Goal: Task Accomplishment & Management: Complete application form

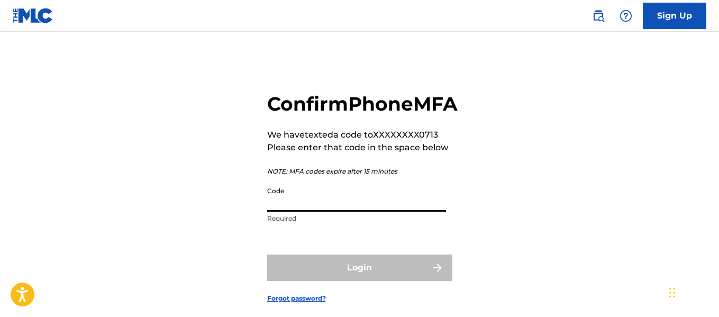
click at [313, 212] on input "Code" at bounding box center [356, 196] width 179 height 30
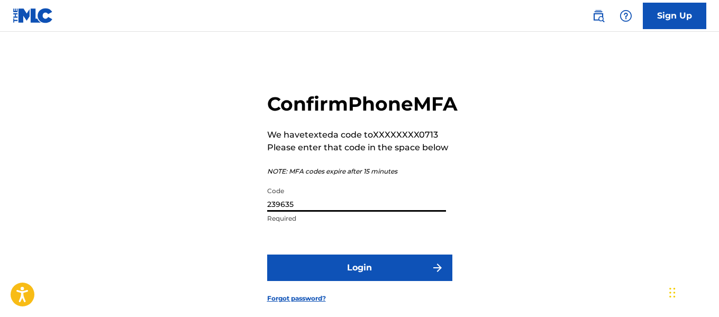
type input "239635"
click at [350, 281] on button "Login" at bounding box center [359, 267] width 185 height 26
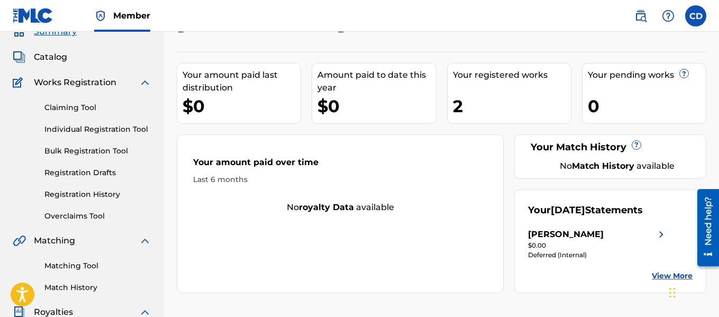
scroll to position [49, 0]
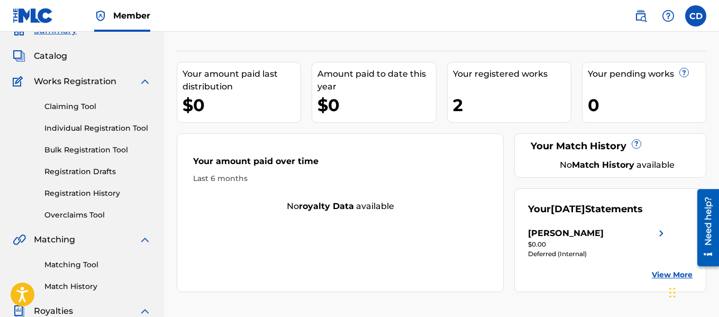
click at [116, 123] on link "Individual Registration Tool" at bounding box center [97, 128] width 107 height 11
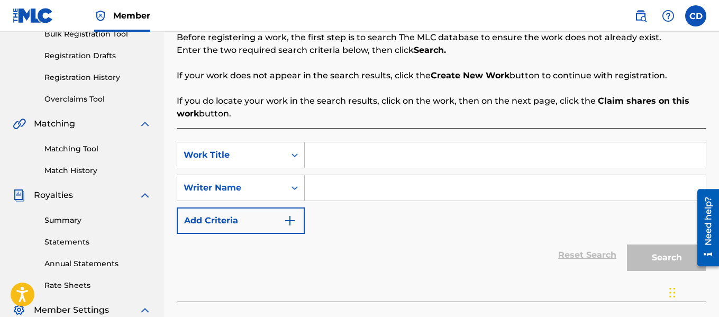
scroll to position [173, 0]
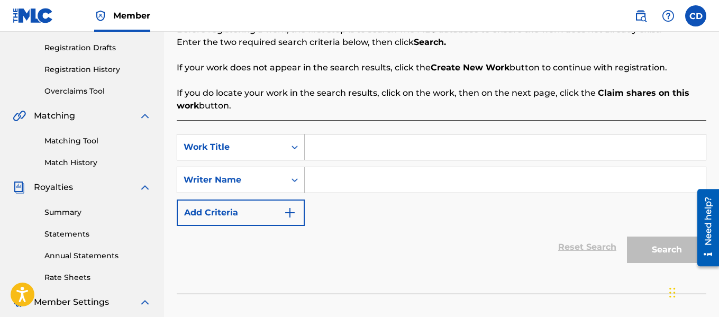
click at [324, 156] on input "Search Form" at bounding box center [505, 146] width 401 height 25
type input "Ti mamoun"
click at [332, 179] on input "Search Form" at bounding box center [505, 179] width 401 height 25
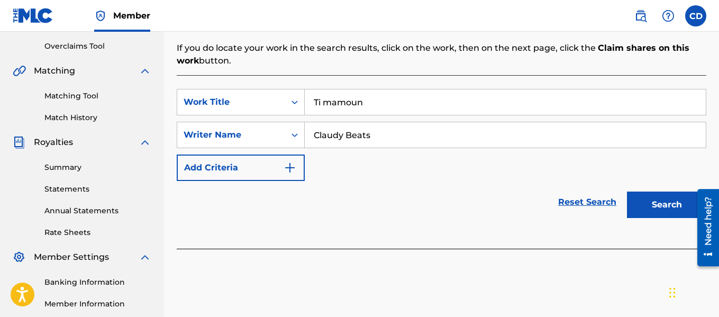
scroll to position [236, 0]
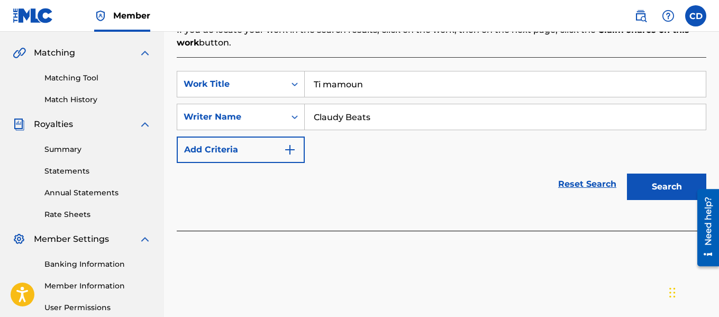
type input "Claudy Beats"
click at [673, 176] on button "Search" at bounding box center [666, 186] width 79 height 26
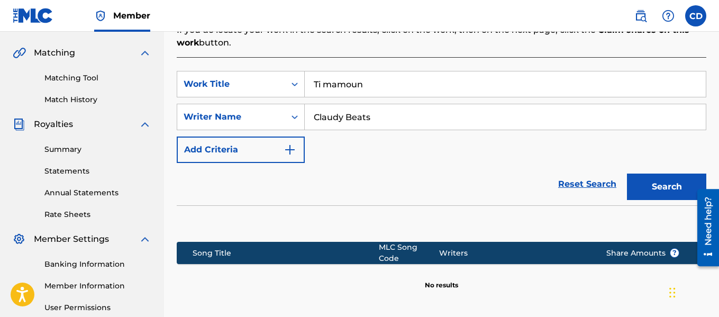
click at [670, 181] on button "Search" at bounding box center [666, 186] width 79 height 26
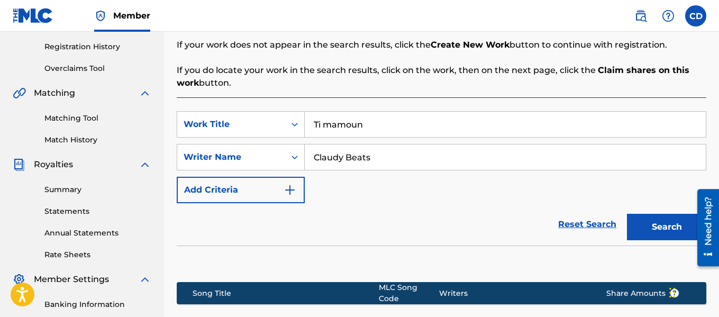
scroll to position [189, 0]
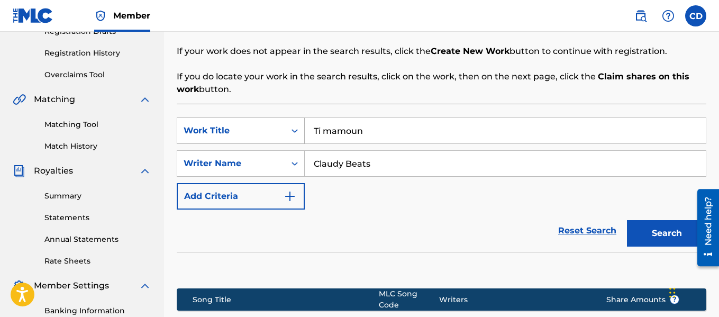
click at [294, 130] on icon "Search Form" at bounding box center [294, 130] width 11 height 11
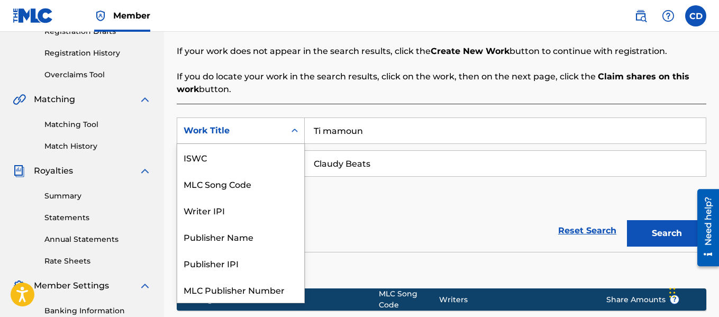
scroll to position [26, 0]
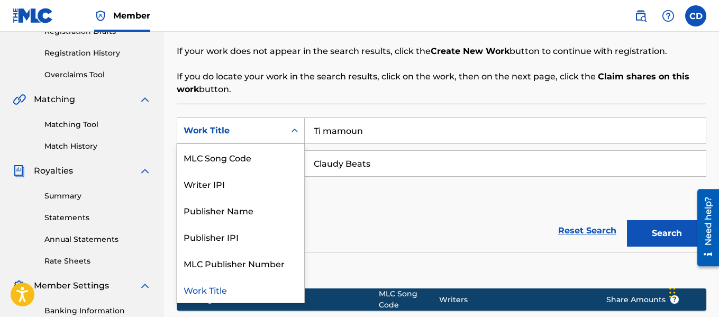
click at [294, 130] on icon "Search Form" at bounding box center [294, 130] width 11 height 11
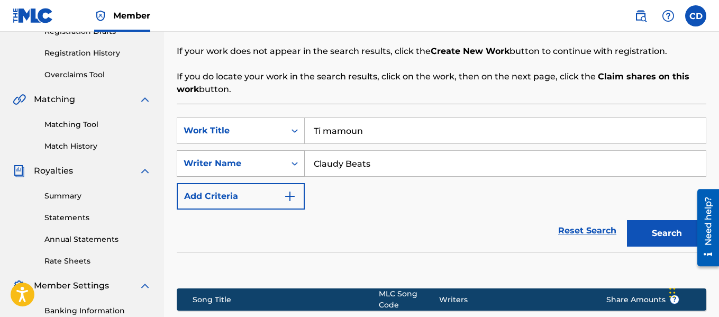
click at [287, 158] on div "Search Form" at bounding box center [294, 163] width 19 height 19
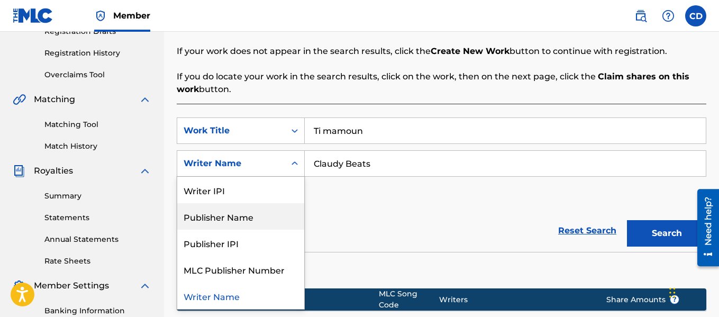
click at [243, 213] on div "Publisher Name" at bounding box center [240, 216] width 127 height 26
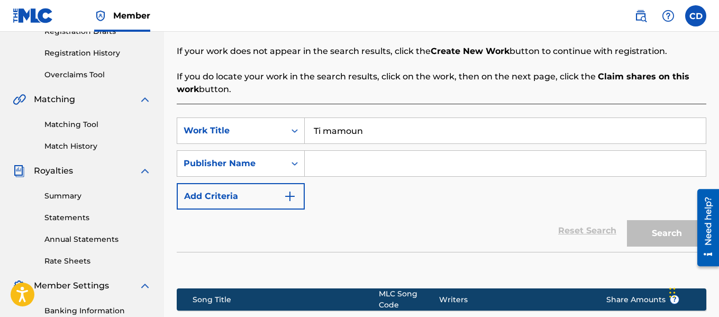
click at [339, 170] on input "Search Form" at bounding box center [505, 163] width 401 height 25
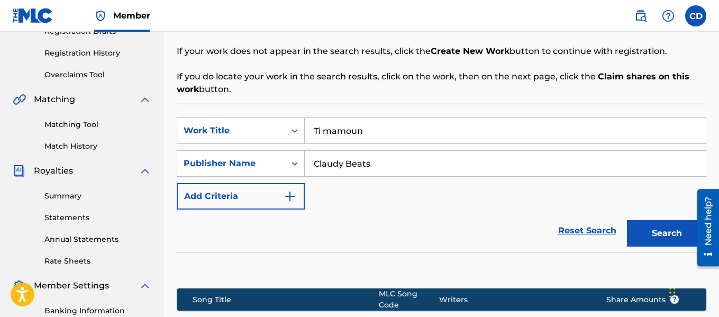
type input "Claudy Beats"
click at [659, 225] on button "Search" at bounding box center [666, 233] width 79 height 26
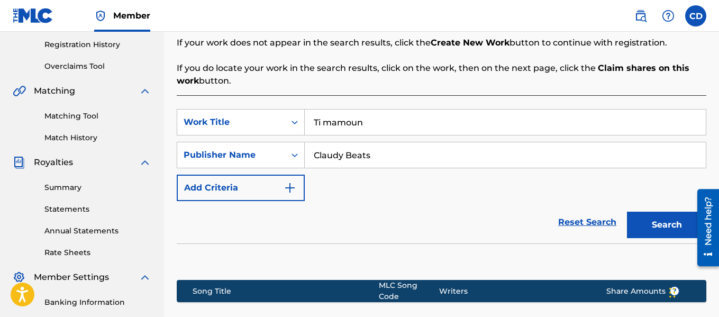
scroll to position [196, 0]
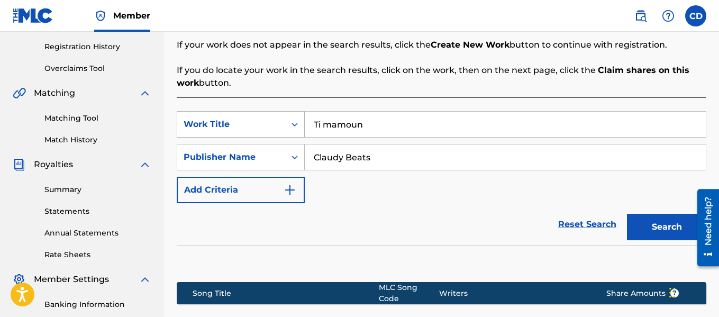
drag, startPoint x: 392, startPoint y: 127, endPoint x: 274, endPoint y: 134, distance: 118.2
click at [274, 134] on div "SearchWithCriteriababccdbf-ad6a-4193-854c-5fa9eec2d686 Work Title Ti mamoun" at bounding box center [441, 124] width 529 height 26
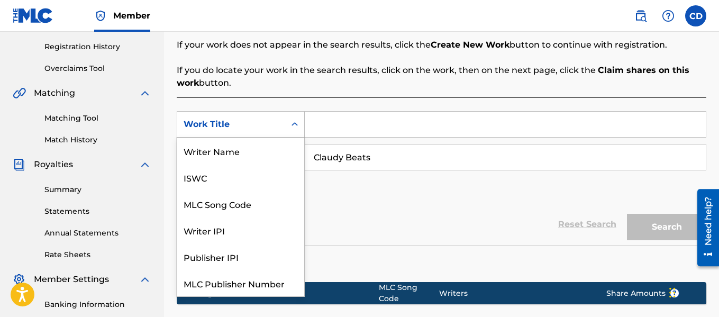
click at [275, 121] on div "Work Title" at bounding box center [231, 124] width 95 height 13
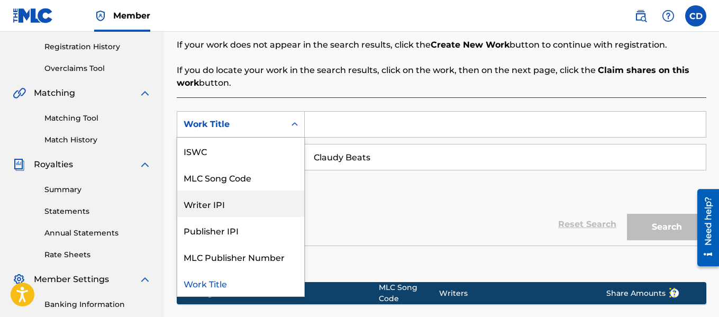
drag, startPoint x: 300, startPoint y: 198, endPoint x: 302, endPoint y: 207, distance: 8.6
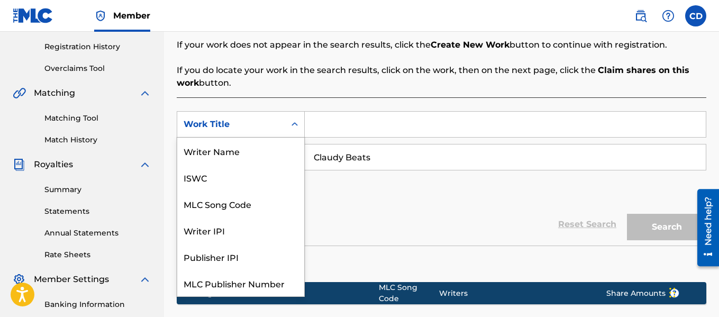
click at [259, 116] on div "Work Title" at bounding box center [231, 124] width 108 height 20
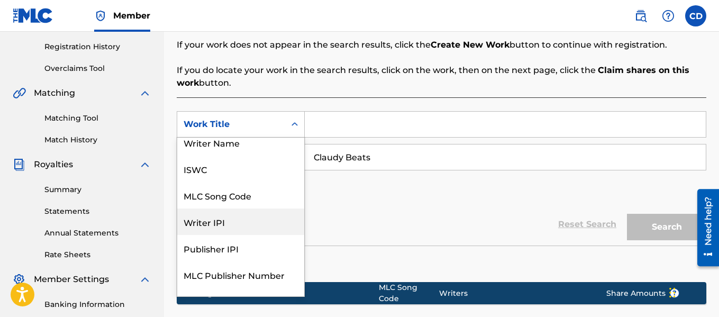
scroll to position [0, 0]
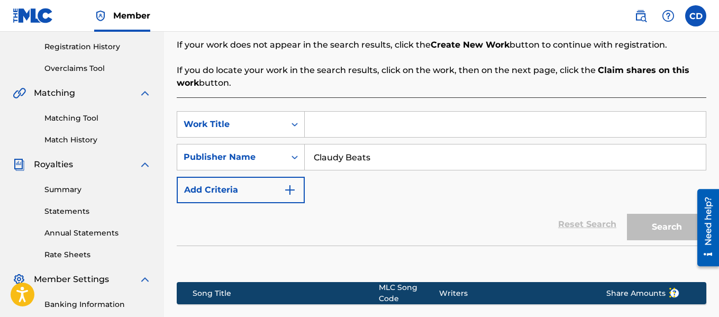
click at [262, 114] on div "Work Title" at bounding box center [231, 124] width 108 height 20
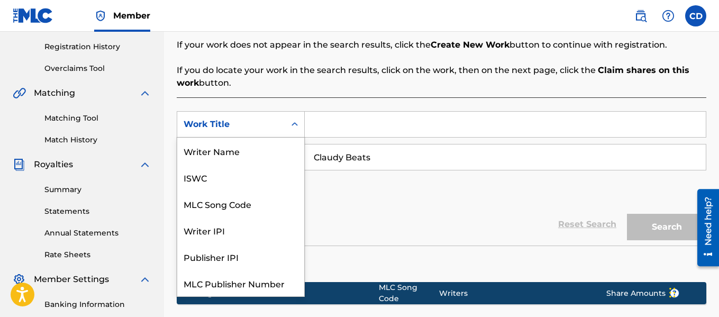
scroll to position [26, 0]
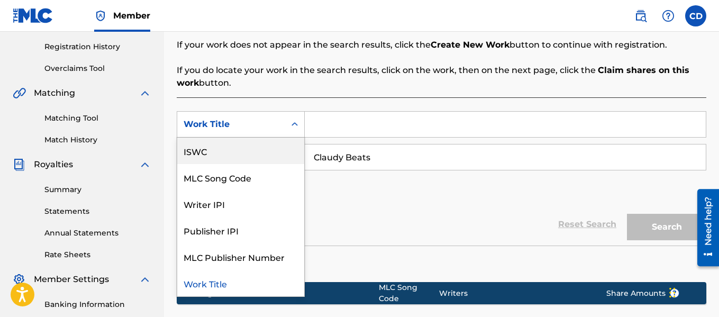
click at [250, 149] on div "ISWC" at bounding box center [240, 151] width 127 height 26
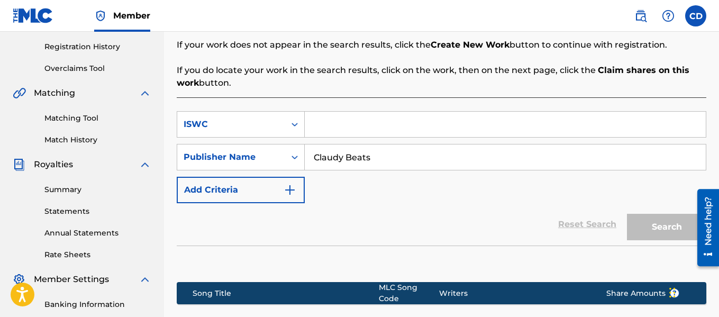
click at [344, 129] on input "Search Form" at bounding box center [505, 124] width 401 height 25
paste input "QZNJY2582360"
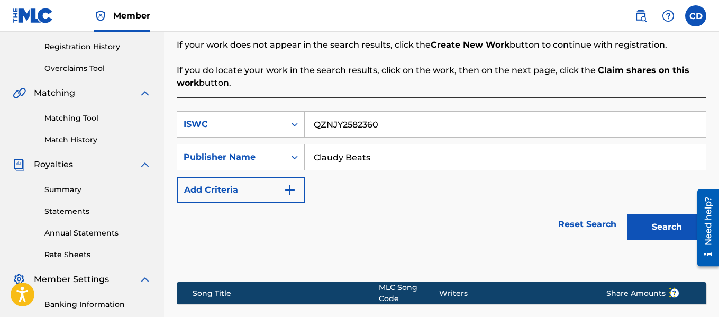
type input "QZNJY2582360"
click at [669, 219] on button "Search" at bounding box center [666, 227] width 79 height 26
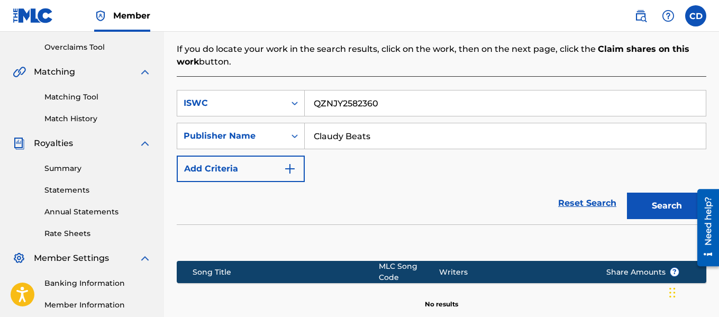
scroll to position [210, 0]
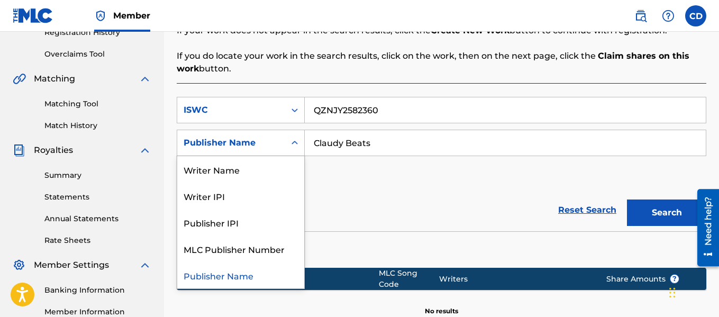
click at [295, 149] on div "Search Form" at bounding box center [294, 142] width 19 height 19
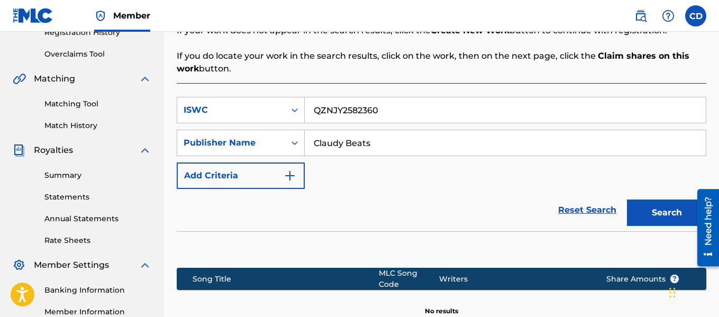
click at [346, 183] on div "SearchWithCriteriae35f3cfc-48e0-4b99-a37e-4210c1735c3c ISWC QZNJY2582360 Search…" at bounding box center [441, 143] width 529 height 92
click at [289, 111] on icon "Search Form" at bounding box center [294, 110] width 11 height 11
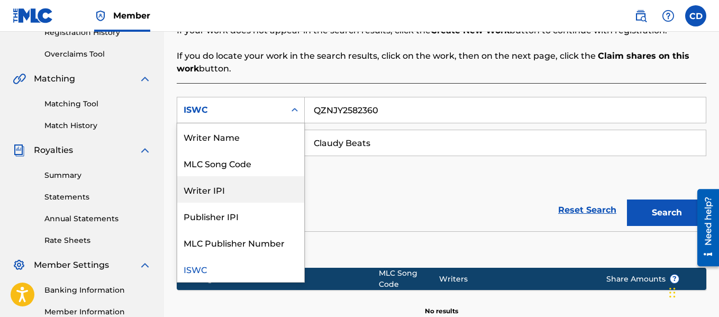
scroll to position [0, 0]
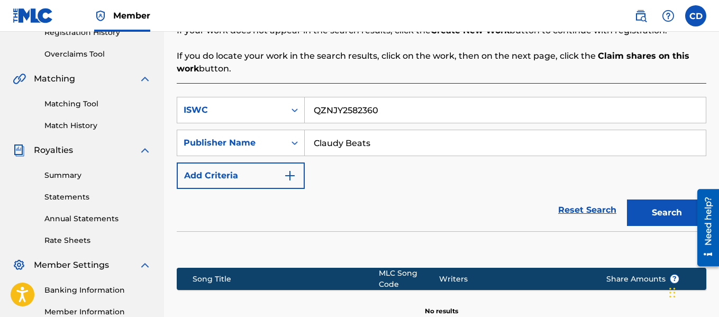
click at [298, 116] on div "Search Form" at bounding box center [294, 110] width 19 height 19
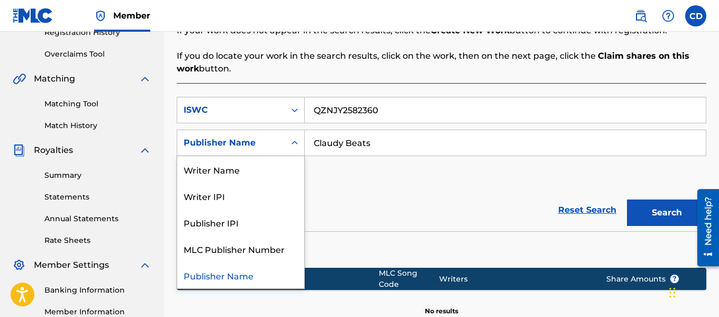
click at [281, 144] on div "Publisher Name" at bounding box center [231, 143] width 108 height 20
click at [279, 109] on div "ISWC" at bounding box center [231, 110] width 108 height 20
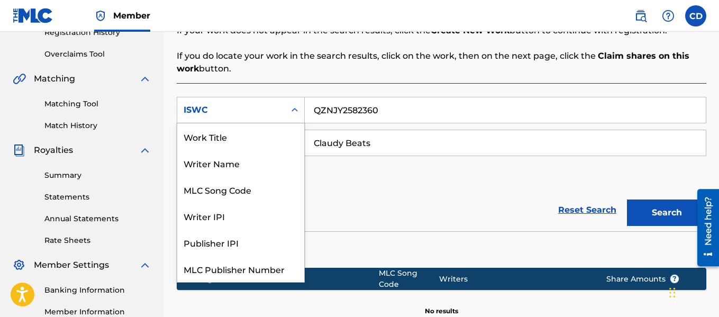
scroll to position [26, 0]
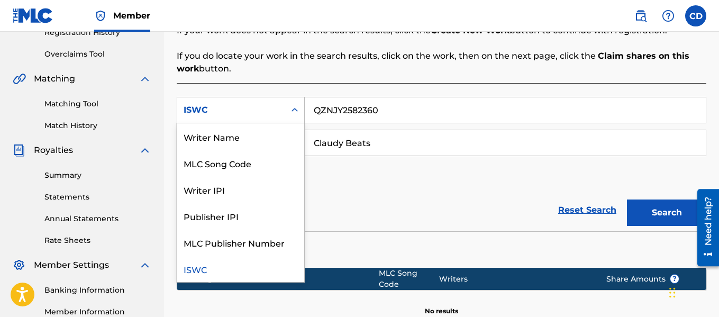
click at [649, 206] on button "Search" at bounding box center [666, 212] width 79 height 26
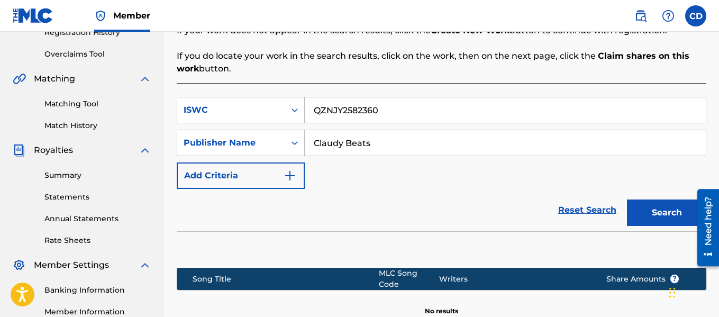
click at [649, 206] on button "Search" at bounding box center [666, 212] width 79 height 26
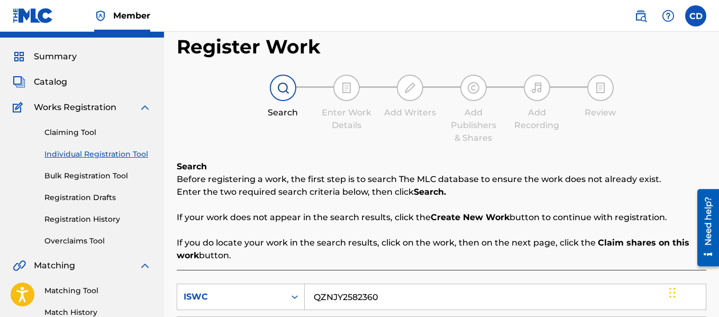
scroll to position [20, 0]
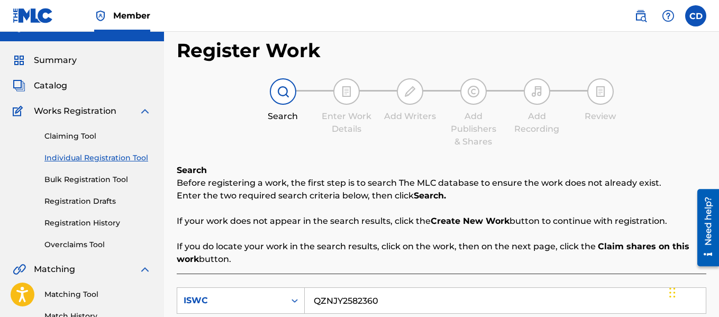
click at [53, 87] on span "Catalog" at bounding box center [50, 85] width 33 height 13
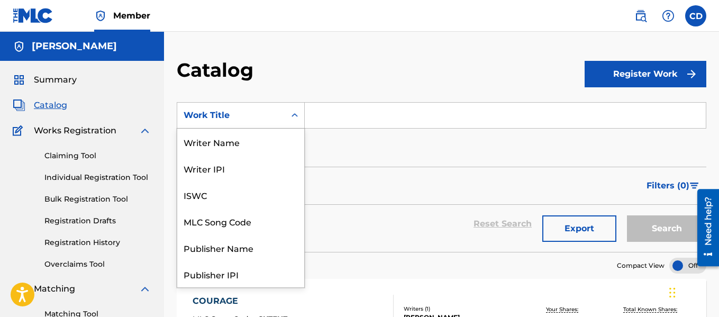
click at [287, 116] on div "Search Form" at bounding box center [294, 115] width 19 height 19
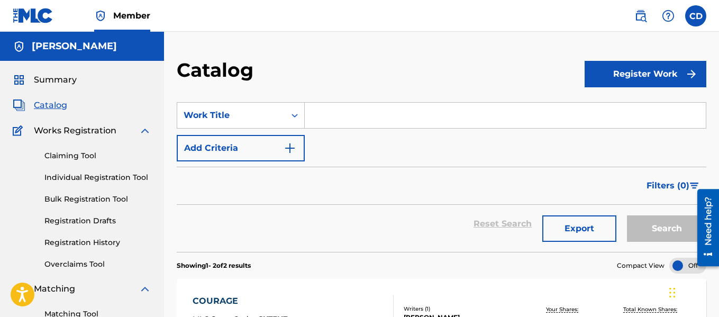
click at [644, 66] on button "Register Work" at bounding box center [645, 74] width 122 height 26
click at [623, 106] on link "Individual" at bounding box center [645, 108] width 122 height 25
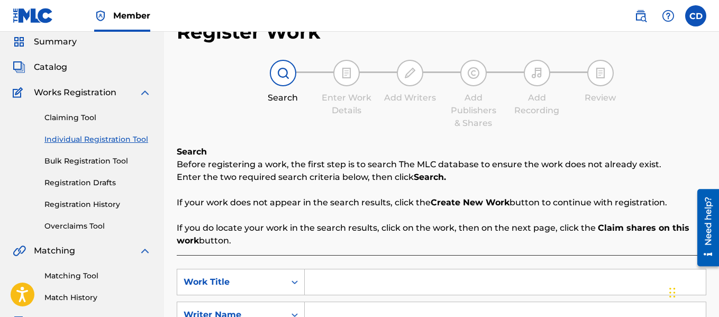
scroll to position [32, 0]
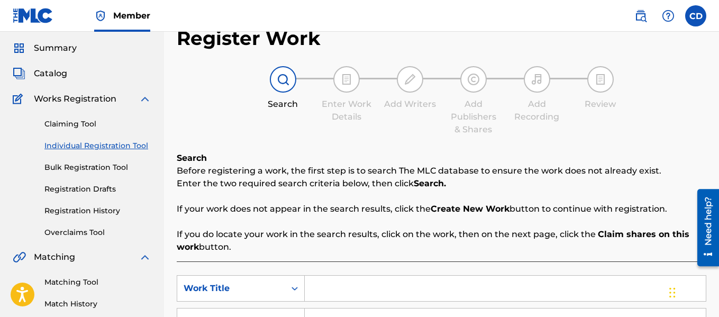
click at [84, 121] on link "Claiming Tool" at bounding box center [97, 123] width 107 height 11
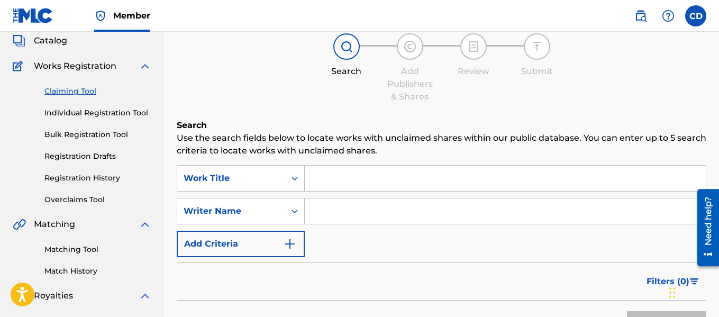
scroll to position [66, 0]
click at [112, 113] on link "Individual Registration Tool" at bounding box center [97, 111] width 107 height 11
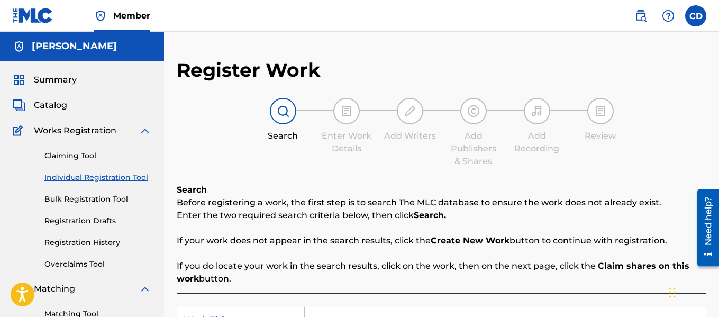
click at [58, 106] on span "Catalog" at bounding box center [50, 105] width 33 height 13
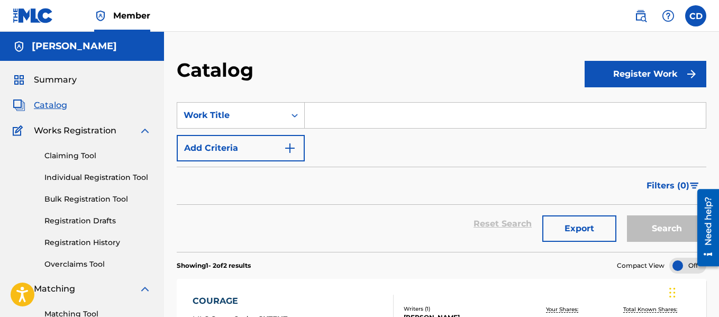
click at [640, 79] on button "Register Work" at bounding box center [645, 74] width 122 height 26
click at [624, 129] on link "By File Upload" at bounding box center [645, 133] width 122 height 25
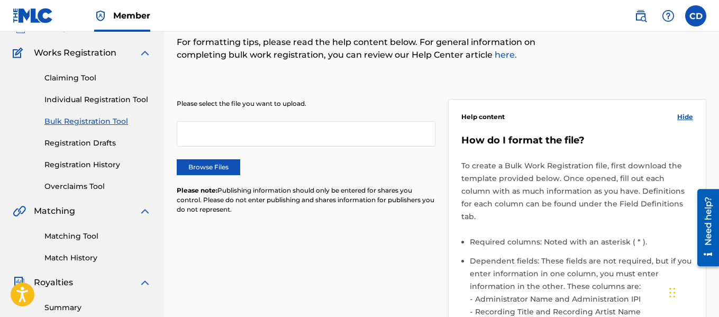
scroll to position [83, 0]
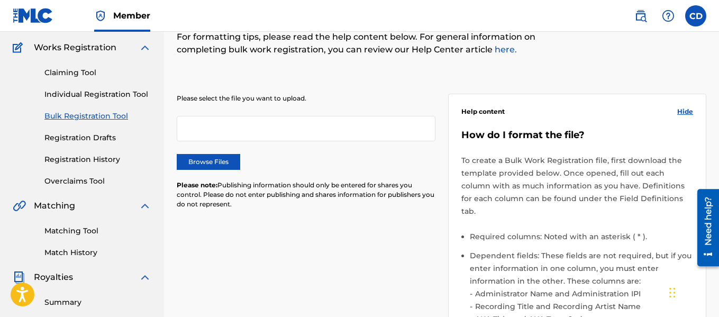
click at [205, 157] on label "Browse Files" at bounding box center [208, 162] width 63 height 16
click at [0, 0] on input "Browse Files" at bounding box center [0, 0] width 0 height 0
click at [94, 93] on link "Individual Registration Tool" at bounding box center [97, 94] width 107 height 11
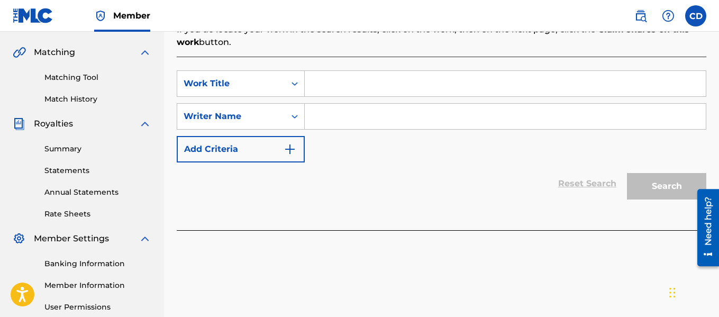
scroll to position [243, 0]
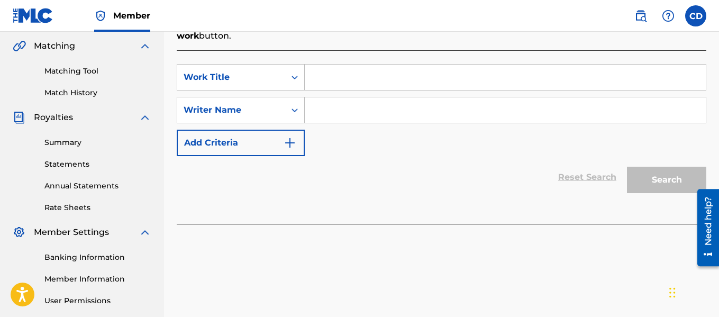
click at [276, 150] on button "Add Criteria" at bounding box center [241, 143] width 128 height 26
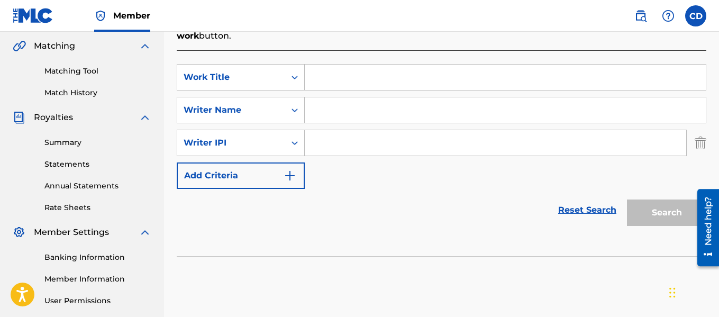
click at [339, 74] on input "Search Form" at bounding box center [505, 77] width 401 height 25
type input "[PERSON_NAME]"
click at [327, 109] on input "Search Form" at bounding box center [505, 109] width 401 height 25
type input "Claudy Beats"
click at [702, 143] on img "Search Form" at bounding box center [701, 143] width 12 height 26
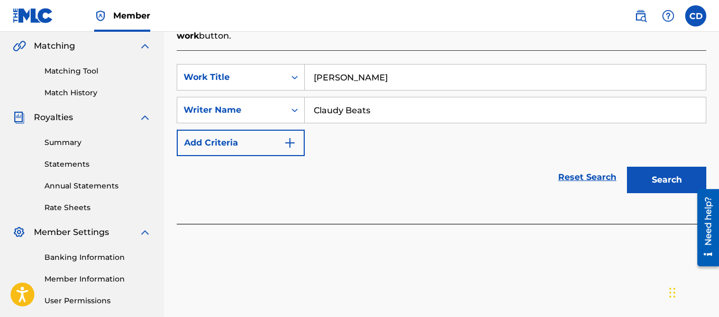
click at [655, 177] on button "Search" at bounding box center [666, 180] width 79 height 26
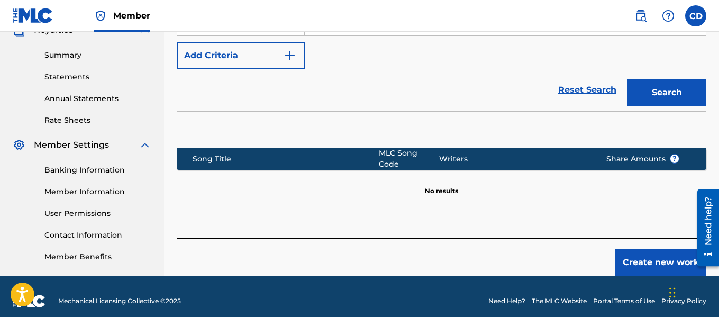
scroll to position [339, 0]
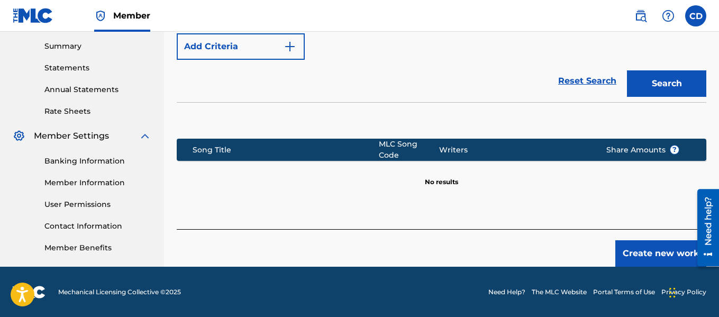
click at [666, 247] on button "Create new work" at bounding box center [660, 253] width 91 height 26
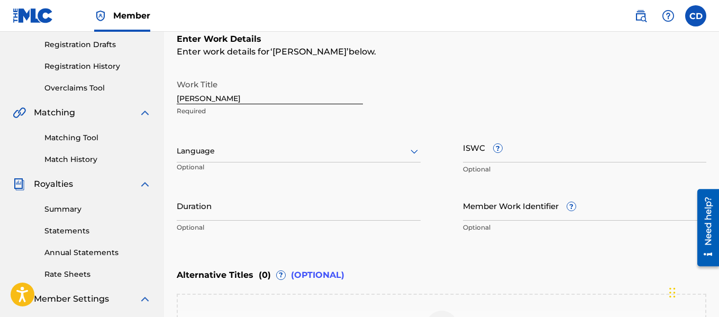
scroll to position [177, 0]
click at [517, 152] on input "ISWC ?" at bounding box center [585, 147] width 244 height 30
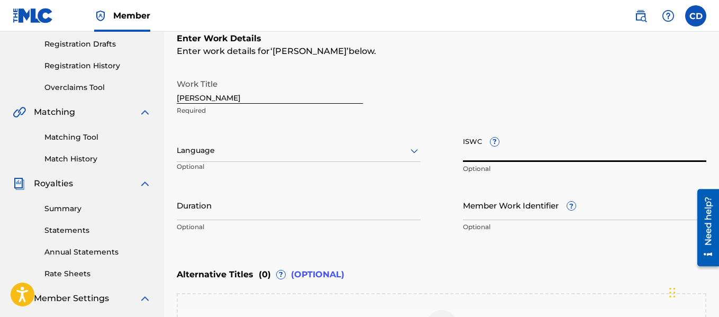
paste input "QZNJY2582360"
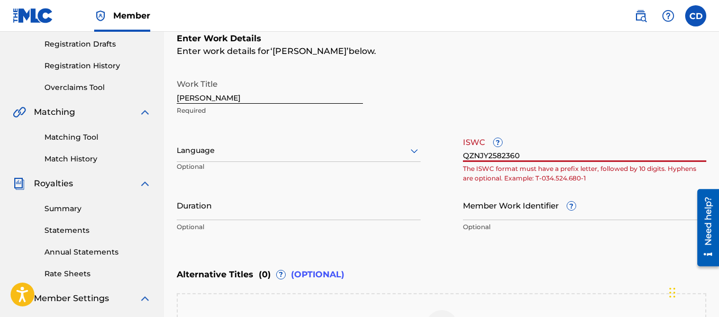
click at [627, 123] on div "Work Title Ti Mamoun Required Language Optional ISWC ? QZNJY2582360 The ISWC fo…" at bounding box center [441, 156] width 529 height 164
click at [562, 153] on input "QZNJY2582360" at bounding box center [585, 147] width 244 height 30
paste input "795149370847"
type input "795149370847"
click at [660, 190] on input "Member Work Identifier ?" at bounding box center [585, 205] width 244 height 30
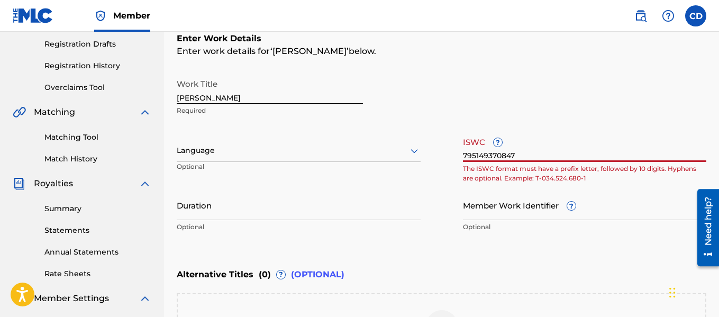
drag, startPoint x: 525, startPoint y: 156, endPoint x: 442, endPoint y: 159, distance: 83.1
click at [442, 159] on div "Work Title Ti Mamoun Required Language Optional ISWC ? 795149370847 The ISWC fo…" at bounding box center [441, 156] width 529 height 164
click at [565, 99] on div "Work Title Ti Mamoun Required" at bounding box center [441, 98] width 529 height 48
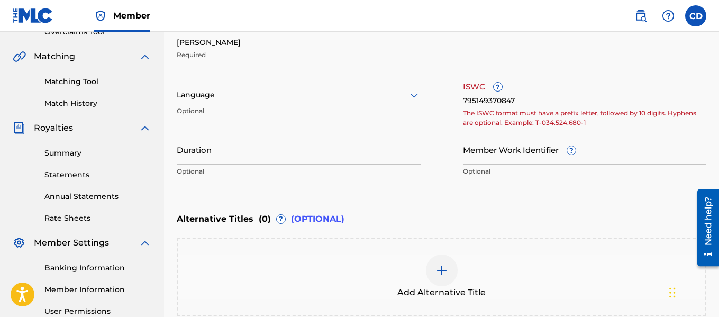
scroll to position [231, 0]
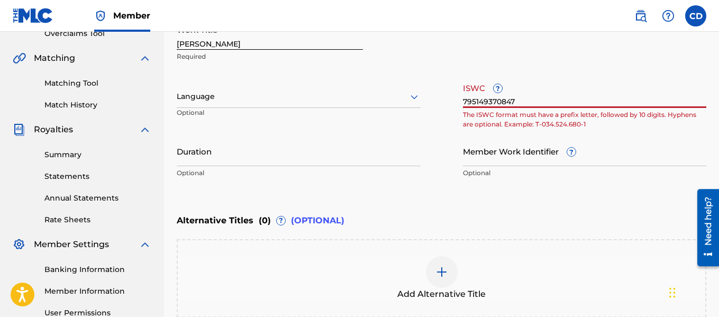
drag, startPoint x: 525, startPoint y: 102, endPoint x: 409, endPoint y: 91, distance: 116.3
click at [409, 91] on div "Work Title Ti Mamoun Required Language Optional ISWC ? 795149370847 The ISWC fo…" at bounding box center [441, 102] width 529 height 164
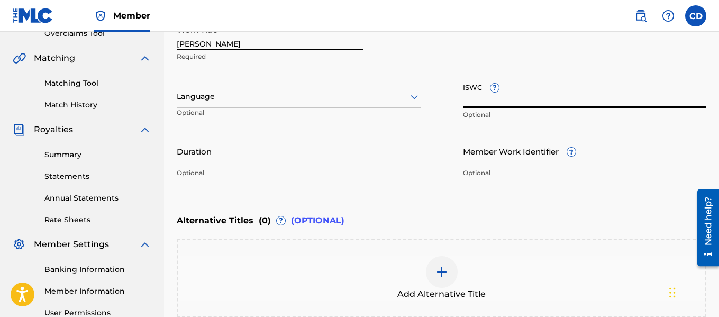
click at [699, 122] on div "ISWC ? Optional" at bounding box center [585, 102] width 244 height 48
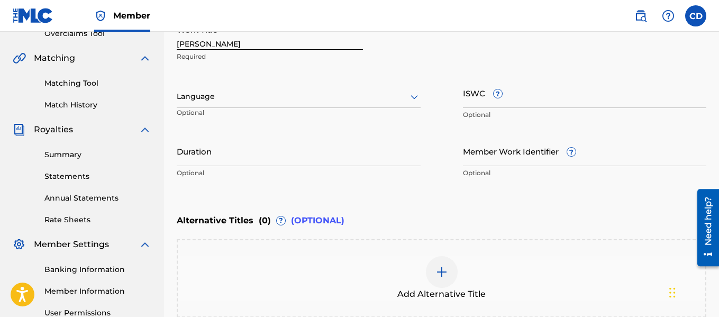
scroll to position [346, 0]
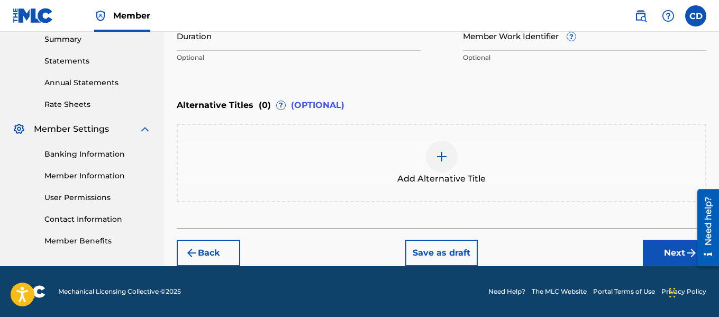
drag, startPoint x: 722, startPoint y: 156, endPoint x: 10, endPoint y: 47, distance: 720.8
click at [662, 255] on button "Next" at bounding box center [674, 253] width 63 height 26
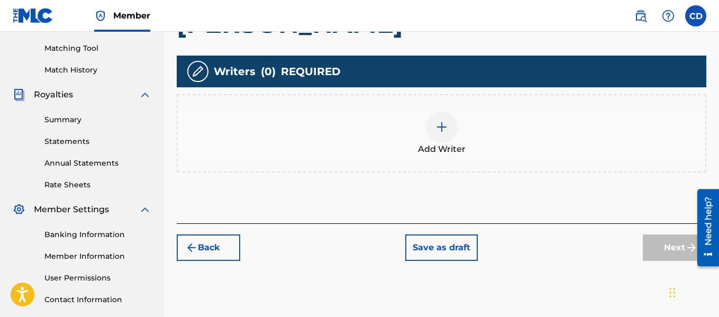
scroll to position [267, 0]
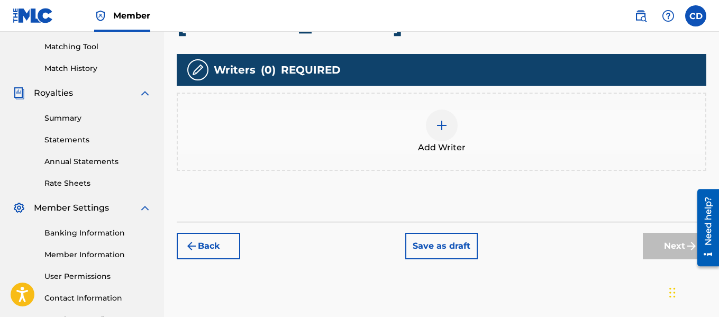
click at [431, 123] on div at bounding box center [442, 125] width 32 height 32
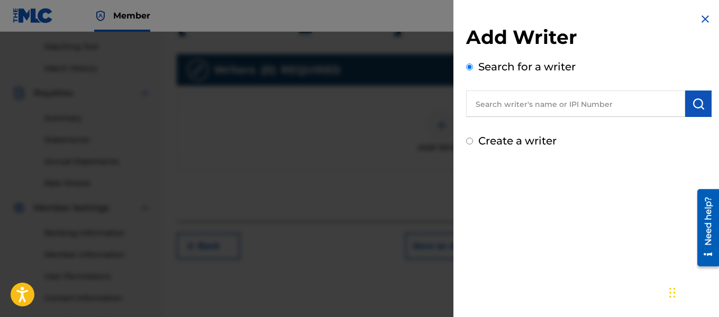
click at [529, 101] on input "text" at bounding box center [575, 103] width 219 height 26
paste input "795149370847"
type input "795149370847"
click at [698, 103] on img "submit" at bounding box center [698, 103] width 13 height 13
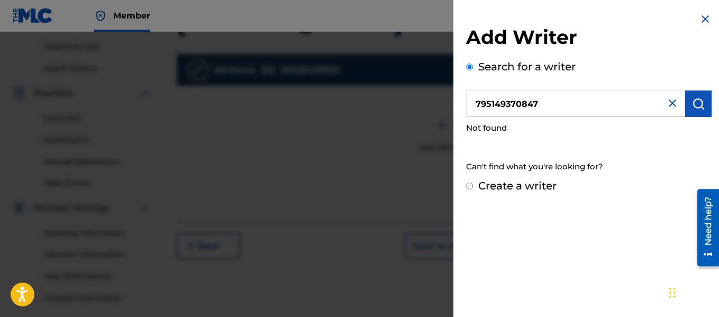
click at [670, 102] on img at bounding box center [672, 103] width 13 height 13
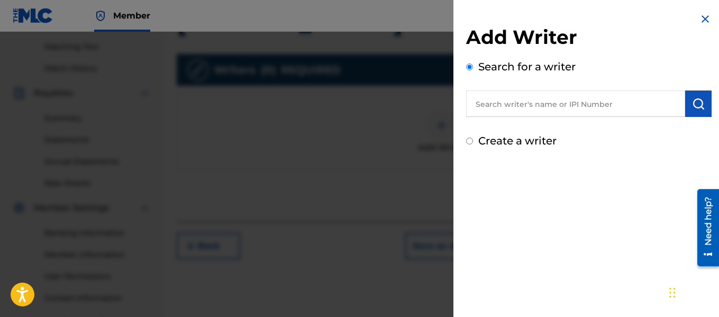
click at [535, 102] on input "text" at bounding box center [575, 103] width 219 height 26
paste input "795149370847"
type input "795149370847"
click at [697, 100] on img "submit" at bounding box center [698, 103] width 13 height 13
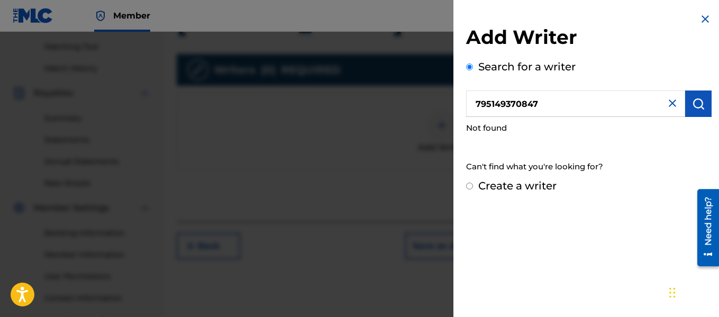
drag, startPoint x: 474, startPoint y: 115, endPoint x: 449, endPoint y: 118, distance: 25.1
click at [449, 118] on div "Add Writer Search for a writer 795149370847 Not found Can't find what you're lo…" at bounding box center [359, 174] width 719 height 285
click at [535, 102] on input "text" at bounding box center [575, 103] width 219 height 26
paste input "number: 2180945500"
drag, startPoint x: 517, startPoint y: 104, endPoint x: 402, endPoint y: 112, distance: 115.1
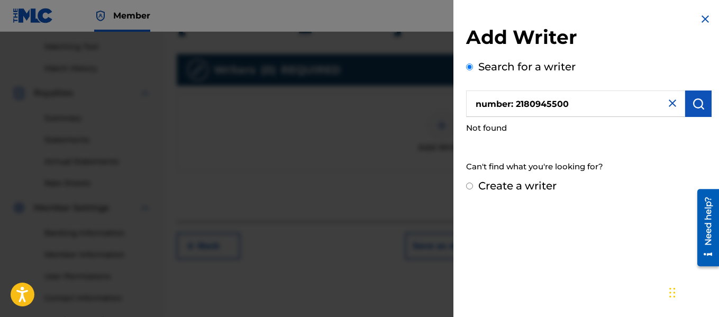
click at [402, 112] on div "Add Writer Search for a writer number: 2180945500 Not found Can't find what you…" at bounding box center [359, 174] width 719 height 285
type input "2180945500"
click at [696, 99] on img "submit" at bounding box center [698, 103] width 13 height 13
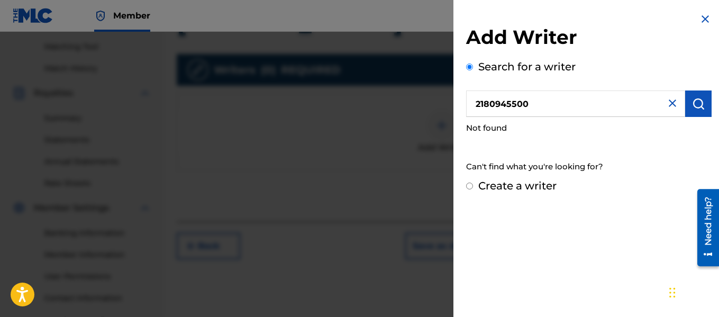
click at [470, 187] on input "Create a writer" at bounding box center [469, 185] width 7 height 7
radio input "false"
radio input "true"
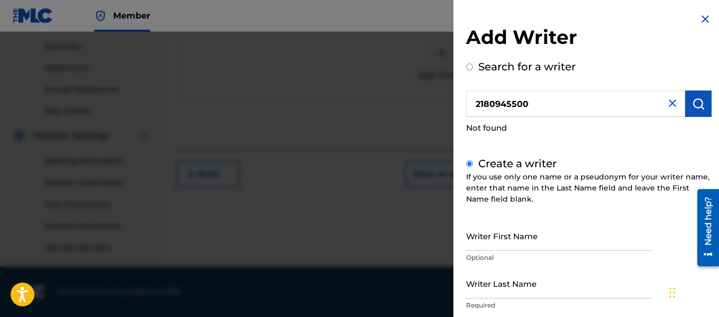
scroll to position [313, 0]
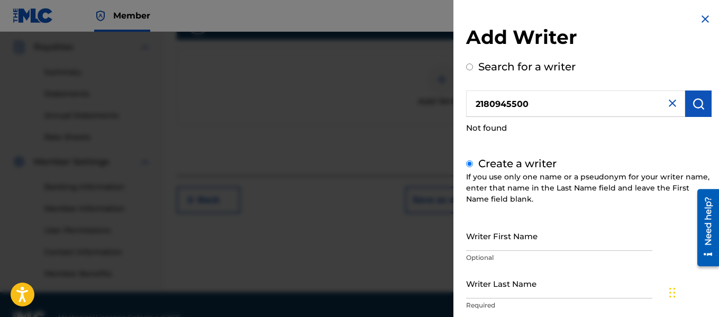
click at [686, 102] on button "submit" at bounding box center [698, 103] width 26 height 26
radio input "true"
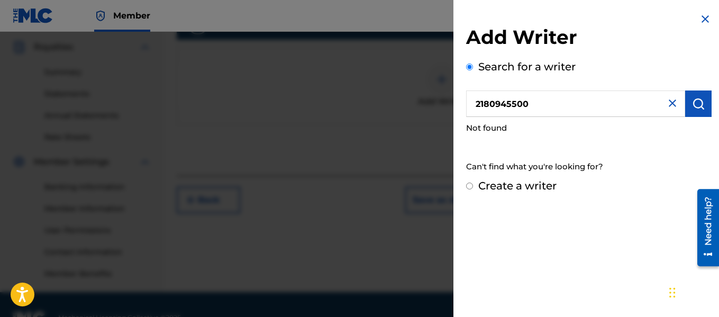
drag, startPoint x: 561, startPoint y: 105, endPoint x: 505, endPoint y: 106, distance: 56.6
click at [461, 113] on div "Add Writer Search for a writer 2180945500 Not found Can't find what you're look…" at bounding box center [588, 103] width 271 height 206
click at [568, 101] on input "2180945500" at bounding box center [575, 103] width 219 height 26
type input "2180945500"
click at [690, 113] on button "submit" at bounding box center [698, 103] width 26 height 26
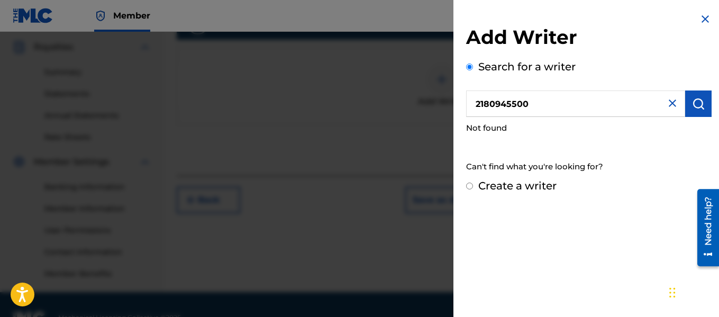
click at [699, 24] on img at bounding box center [705, 19] width 13 height 13
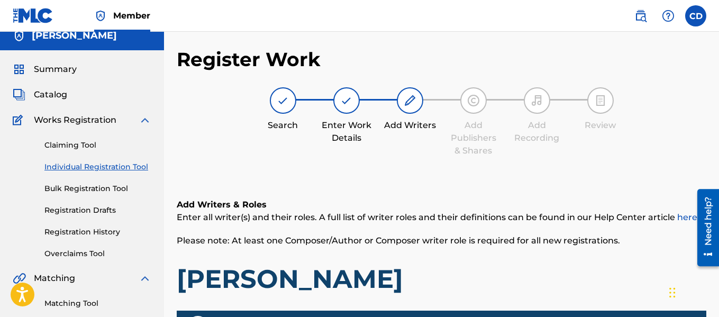
scroll to position [0, 0]
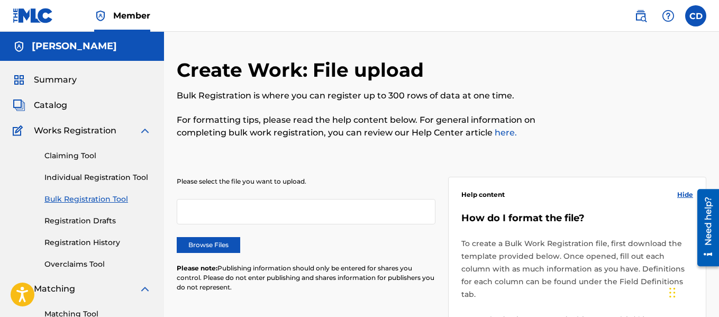
scroll to position [83, 0]
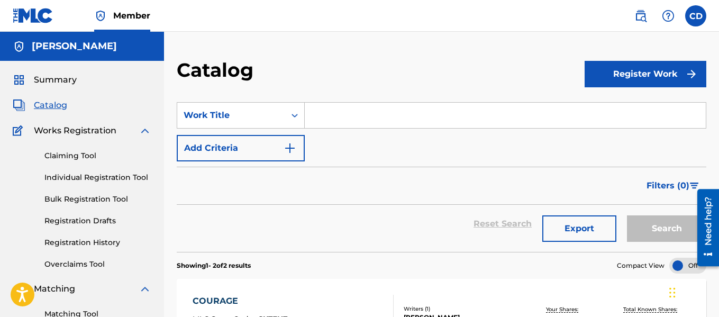
click at [143, 129] on img at bounding box center [145, 130] width 13 height 13
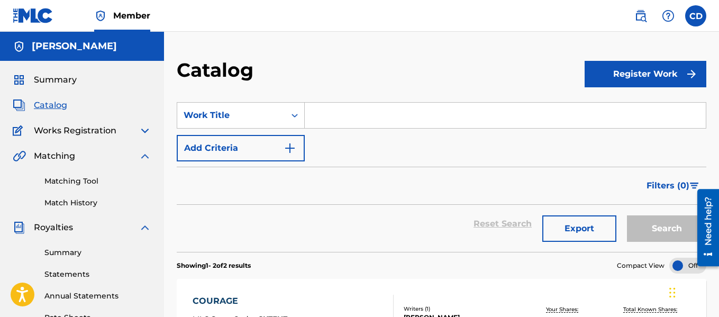
click at [73, 177] on link "Matching Tool" at bounding box center [97, 181] width 107 height 11
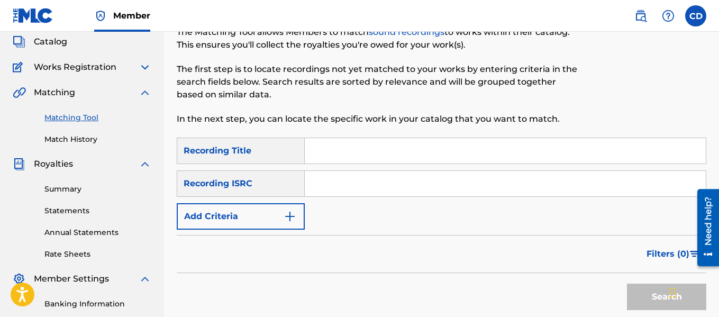
scroll to position [67, 0]
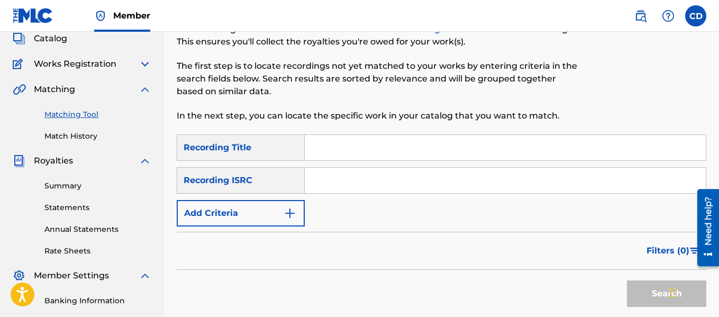
click at [319, 151] on input "Search Form" at bounding box center [505, 147] width 401 height 25
type input "G"
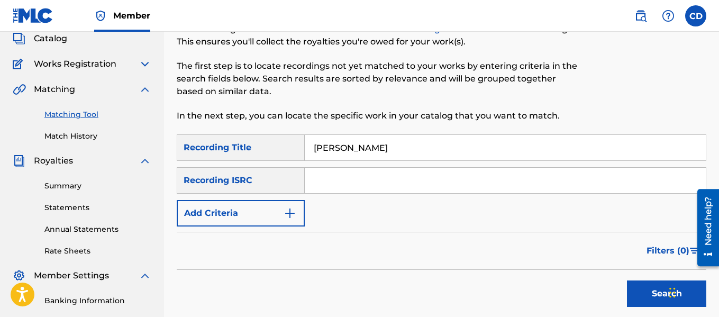
type input "[PERSON_NAME]"
click at [330, 178] on input "Search Form" at bounding box center [505, 180] width 401 height 25
paste input "QZNJY2582360"
click at [656, 293] on button "Search" at bounding box center [666, 293] width 79 height 26
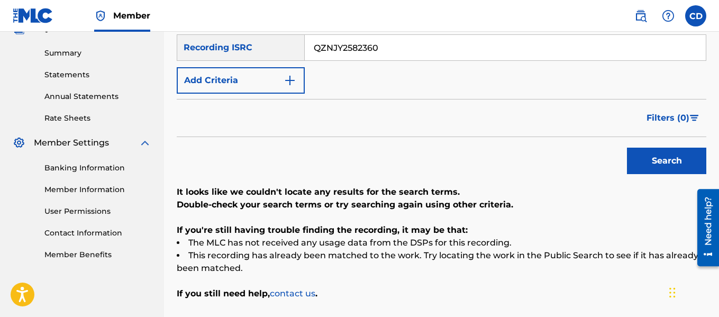
scroll to position [162, 0]
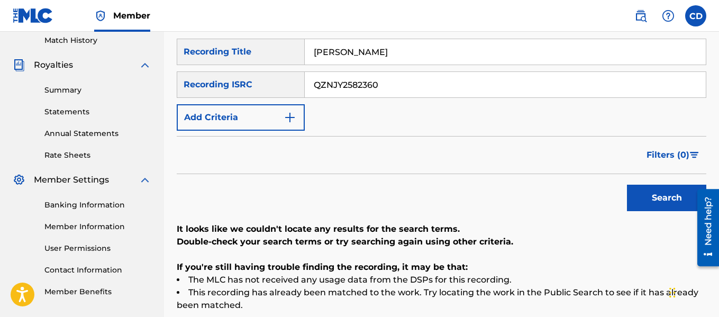
click at [645, 190] on button "Search" at bounding box center [666, 198] width 79 height 26
drag, startPoint x: 387, startPoint y: 82, endPoint x: 264, endPoint y: 78, distance: 122.2
click at [264, 78] on div "SearchWithCriteria837337d7-94b0-46c2-a770-d1d52467df88 Recording ISRC QZNJY2582…" at bounding box center [441, 84] width 529 height 26
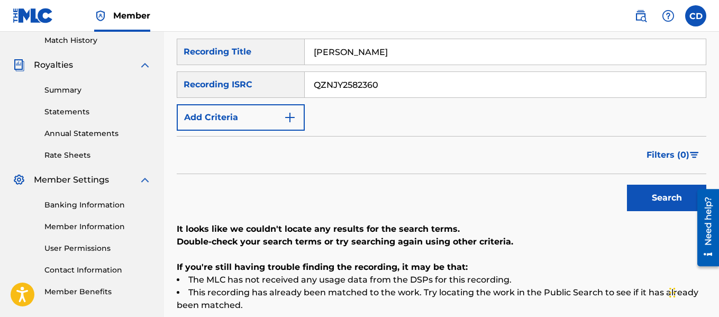
paste input "795149370847"
type input "795149370847"
click at [654, 194] on button "Search" at bounding box center [666, 198] width 79 height 26
click at [653, 194] on button "Search" at bounding box center [666, 198] width 79 height 26
